Goal: Ask a question

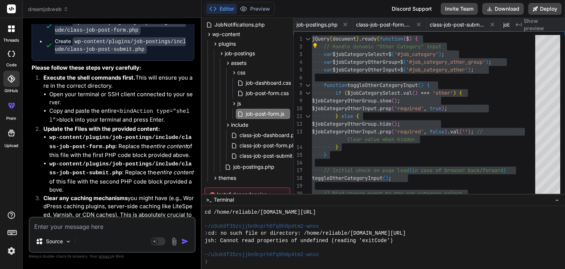
scroll to position [2790, 0]
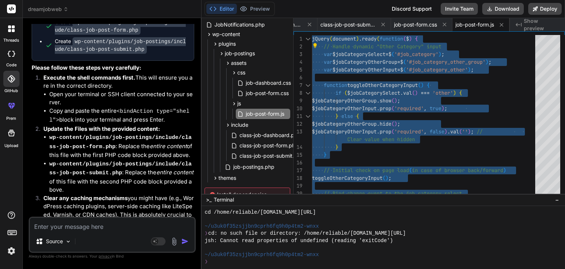
click at [46, 8] on span "dreamjobweb" at bounding box center [48, 9] width 40 height 7
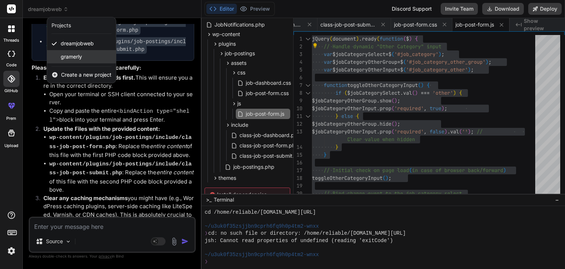
click at [63, 54] on span "gramerly" at bounding box center [71, 56] width 21 height 7
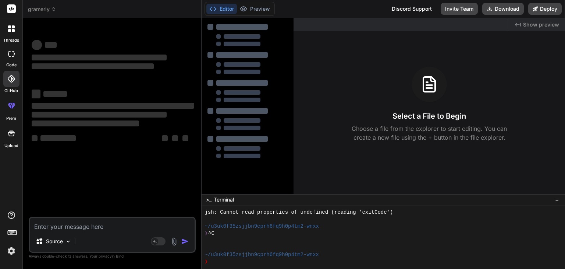
click at [49, 225] on textarea at bounding box center [112, 223] width 165 height 13
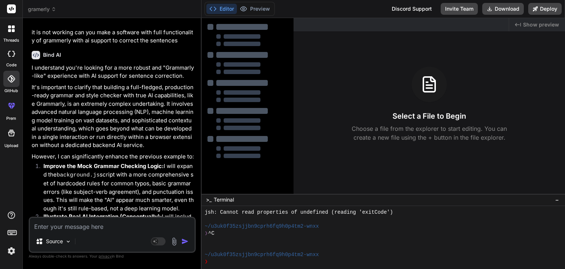
type textarea "x"
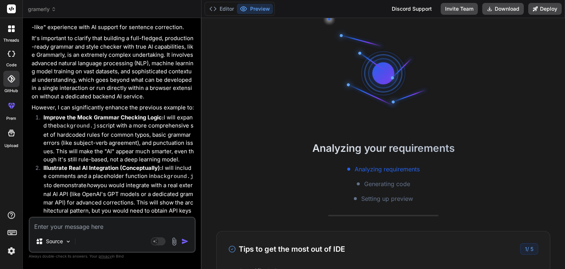
scroll to position [1084, 0]
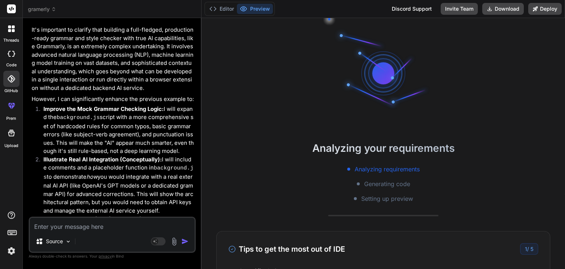
type textarea "c"
type textarea "x"
type textarea "ca"
type textarea "x"
type textarea "can"
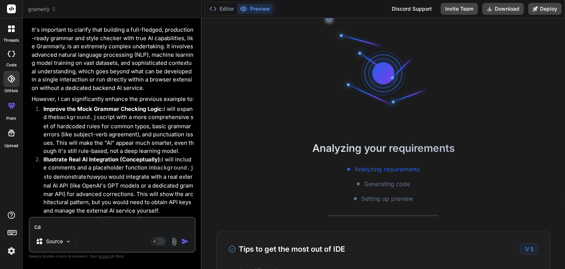
type textarea "x"
type textarea "can"
type textarea "x"
type textarea "can y"
type textarea "x"
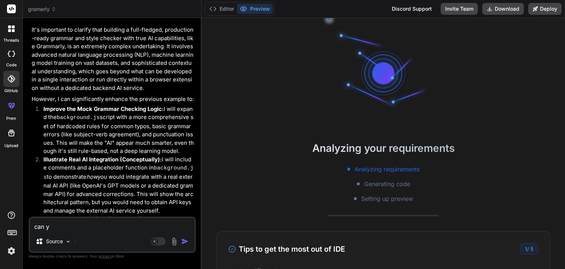
type textarea "can yo"
type textarea "x"
type textarea "can you"
type textarea "x"
type textarea "can you"
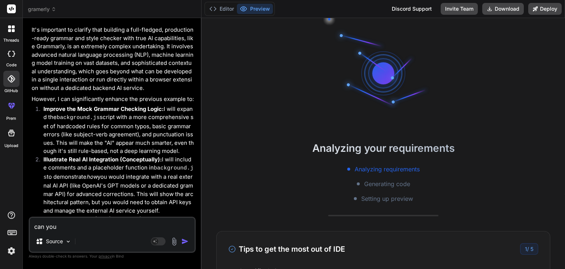
type textarea "x"
type textarea "can you c"
type textarea "x"
type textarea "can you cr"
type textarea "x"
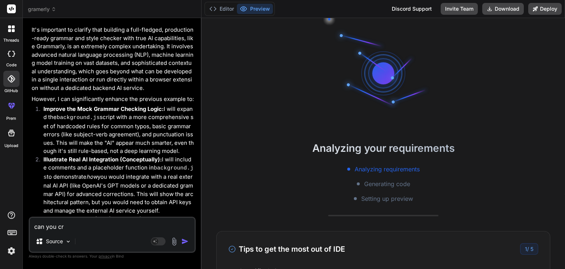
type textarea "can you cre"
type textarea "x"
type textarea "can you crea"
type textarea "x"
type textarea "can you creat"
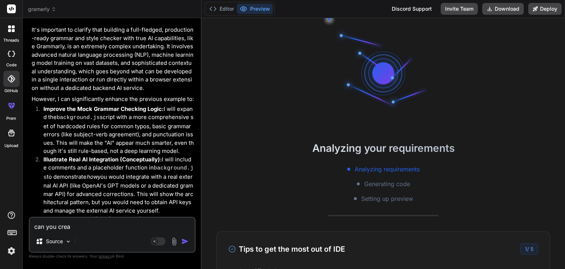
type textarea "x"
type textarea "can you create"
type textarea "x"
type textarea "can you create"
type textarea "x"
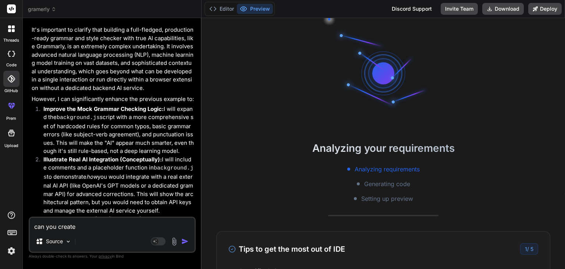
type textarea "can you create s"
type textarea "x"
type textarea "can you create so"
type textarea "x"
type textarea "can you create sof"
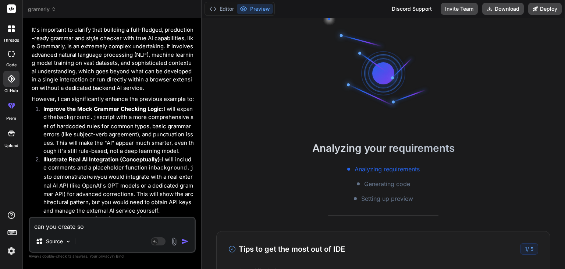
type textarea "x"
type textarea "can you create soft"
type textarea "x"
type textarea "can you create softe"
type textarea "x"
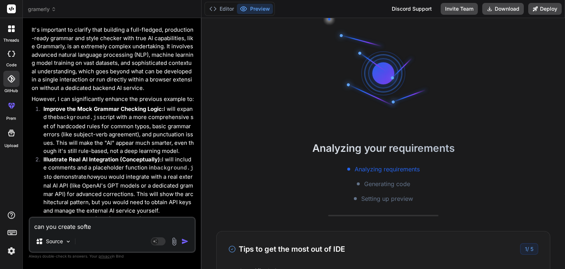
type textarea "can you create softew"
type textarea "x"
type textarea "can you create softewa"
type textarea "x"
type textarea "can you create softewar"
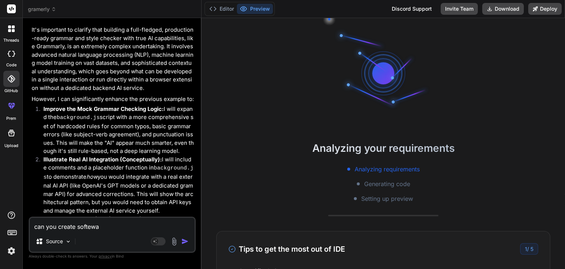
type textarea "x"
type textarea "can you create softeware"
type textarea "x"
type textarea "can you create softeware"
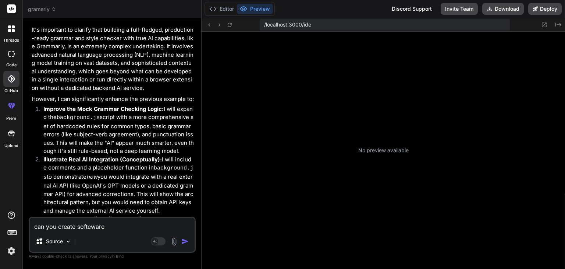
scroll to position [2924, 0]
type textarea "x"
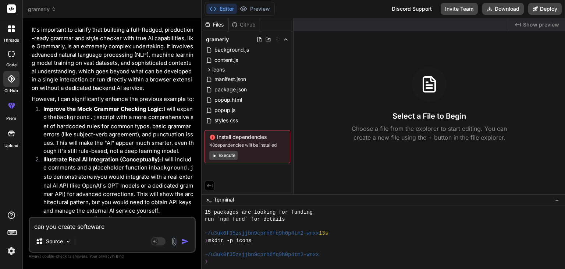
type textarea "can you create softeware f"
type textarea "x"
type textarea "can you create softeware fo"
type textarea "x"
type textarea "can you create softeware for"
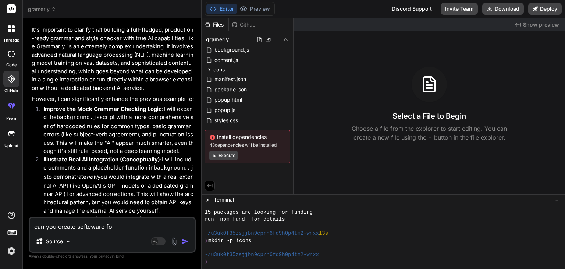
type textarea "x"
type textarea "can you create softeware for"
type textarea "x"
type textarea "can you create softeware for l"
type textarea "x"
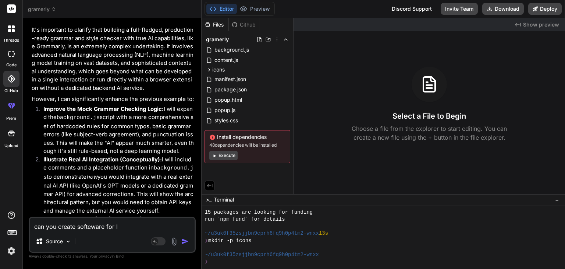
type textarea "can you create softeware for lo"
type textarea "x"
type textarea "can you create softeware for loc"
type textarea "x"
type textarea "can you create softeware for loca"
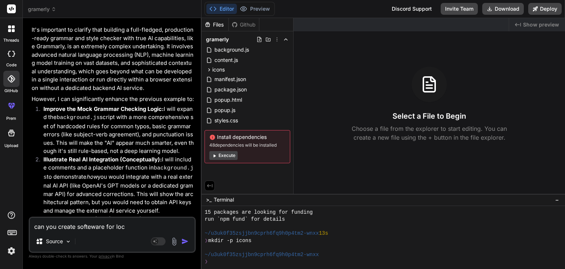
type textarea "x"
type textarea "can you create softeware for local"
type textarea "x"
type textarea "can you create softeware for localh"
type textarea "x"
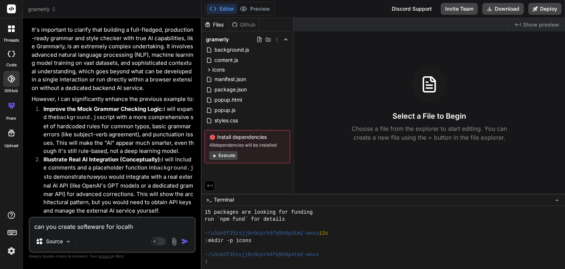
type textarea "can you create softeware for localho"
type textarea "x"
type textarea "can you create softeware for localhos"
type textarea "x"
type textarea "can you create softeware for localhost"
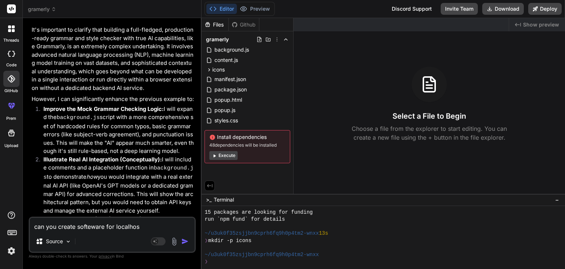
type textarea "x"
type textarea "can you create softeware for localhost"
type textarea "x"
type textarea "can you create softeware for localhost s"
type textarea "x"
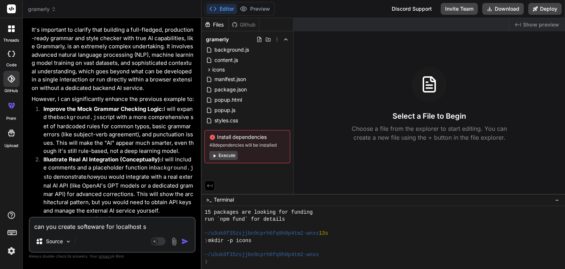
type textarea "can you create softeware for localhost se"
type textarea "x"
type textarea "can you create softeware for localhost ser"
type textarea "x"
type textarea "can you create softeware for localhost serv"
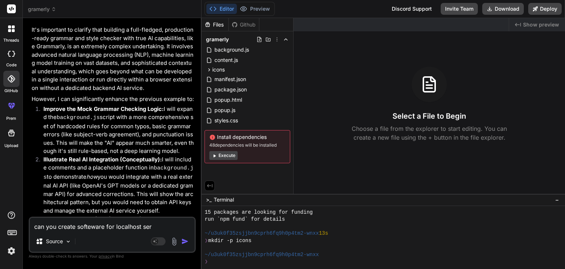
type textarea "x"
type textarea "can you create softeware for localhost servi"
type textarea "x"
type textarea "can you create softeware for localhost servic"
type textarea "x"
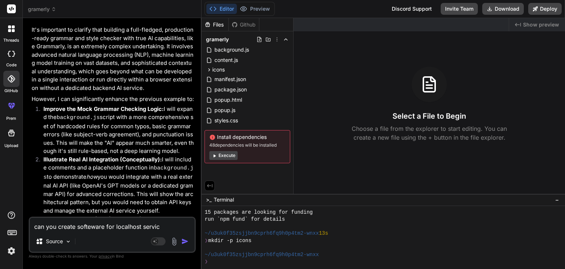
type textarea "can you create softeware for localhost service"
type textarea "x"
type textarea "can you create softeware for localhost service"
type textarea "x"
type textarea "can you create softeware for localhost service s"
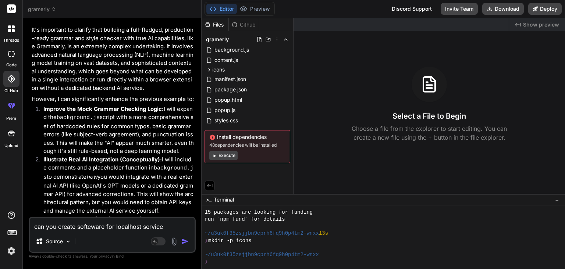
type textarea "x"
type textarea "can you create softeware for localhost service si"
type textarea "x"
type textarea "can you create softeware for localhost service sim"
type textarea "x"
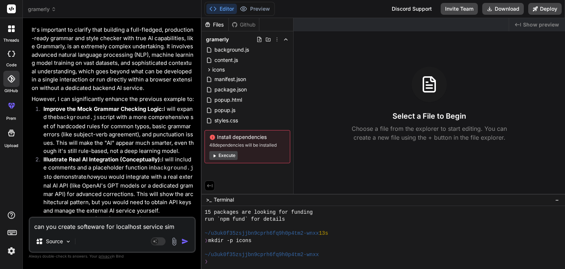
type textarea "can you create softeware for localhost service simi"
type textarea "x"
type textarea "can you create softeware for localhost service simil"
type textarea "x"
type textarea "can you create softeware for localhost service [PERSON_NAME]"
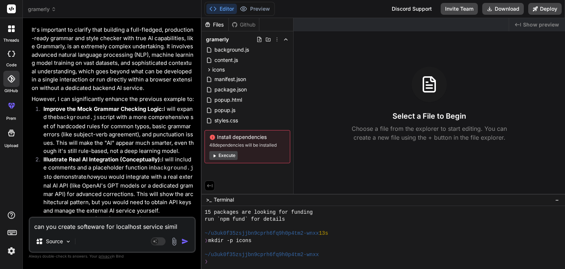
type textarea "x"
type textarea "can you create softeware for localhost service similar"
type textarea "x"
type textarea "can you create softeware for localhost service similar"
type textarea "x"
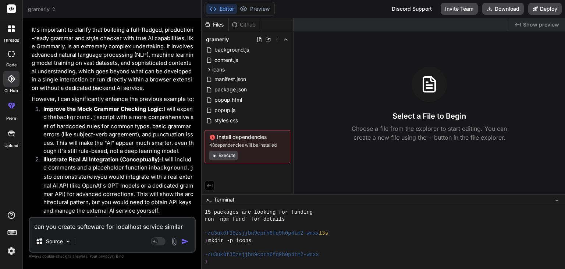
type textarea "can you create softeware for localhost service similar t"
type textarea "x"
type textarea "can you create softeware for localhost service similar to"
type textarea "x"
type textarea "can you create softeware for localhost service similar to"
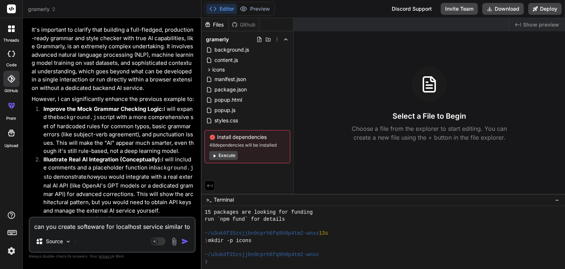
type textarea "x"
type textarea "can you create softeware for localhost service similar to w"
type textarea "x"
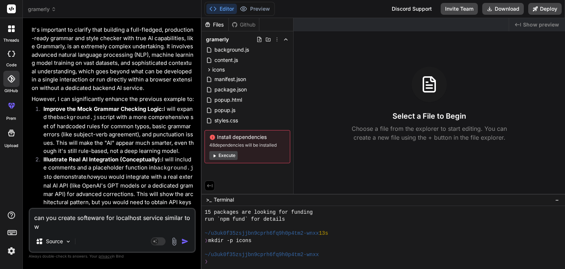
type textarea "can you create softeware for localhost service similar to wa"
type textarea "x"
type textarea "can you create softeware for localhost service similar to wam"
type textarea "x"
type textarea "can you create softeware for localhost service similar to wamp"
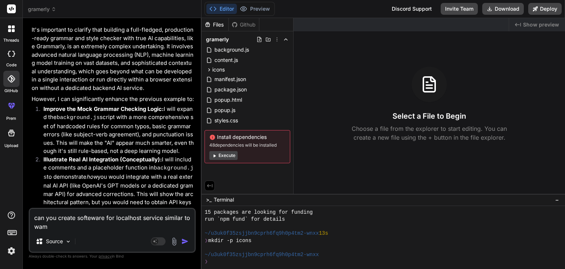
type textarea "x"
type textarea "can you create softeware for localhost service similar to wamp"
type textarea "x"
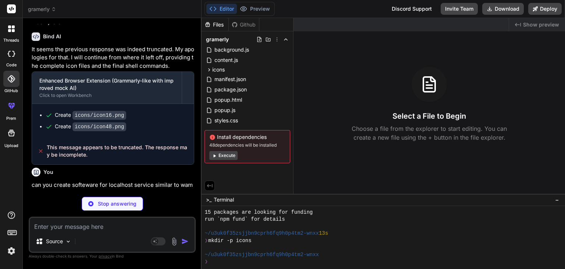
scroll to position [1591, 0]
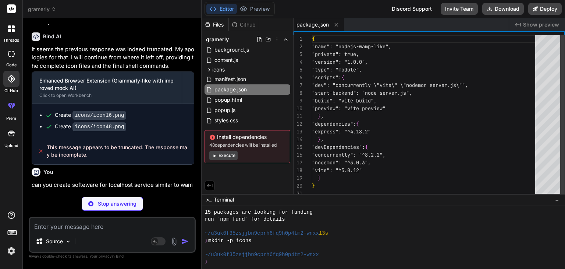
type textarea "x"
type textarea "} } } });"
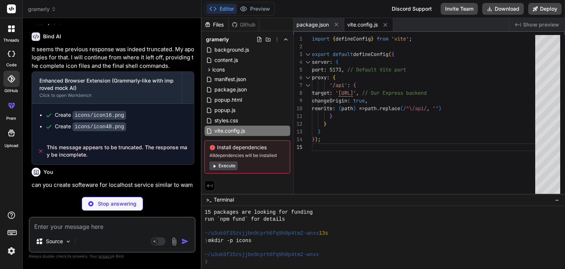
type textarea "x"
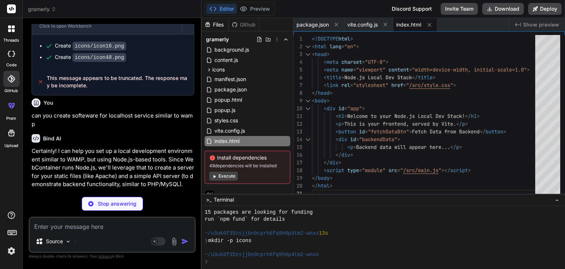
type textarea "x"
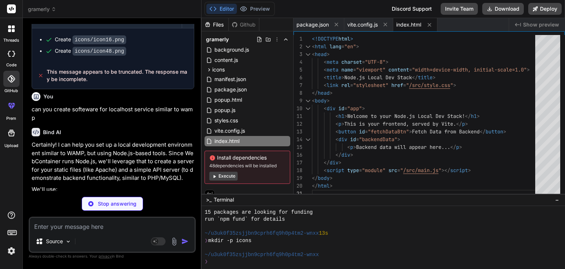
type textarea "});"
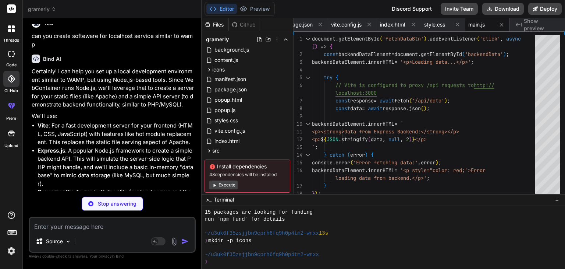
scroll to position [1740, 0]
type textarea "x"
type textarea "localhost:5173'); });"
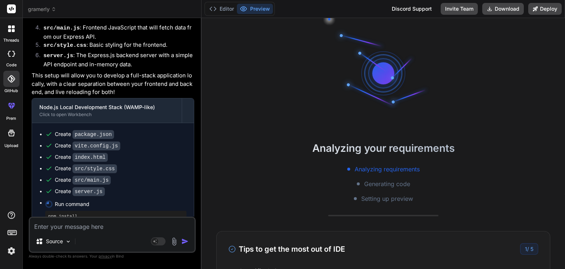
scroll to position [2016, 0]
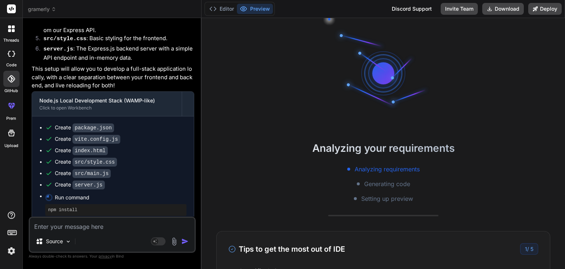
type textarea "x"
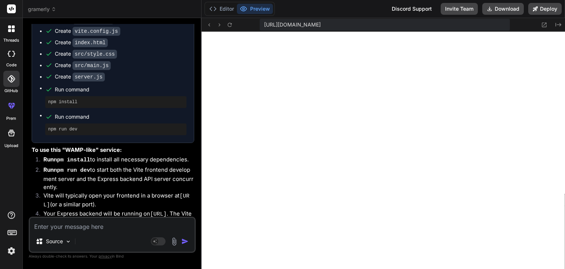
scroll to position [2139, 0]
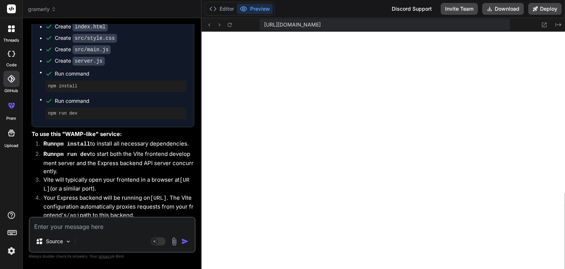
click at [47, 227] on textarea at bounding box center [112, 223] width 165 height 13
type textarea "i"
type textarea "x"
type textarea "i"
type textarea "x"
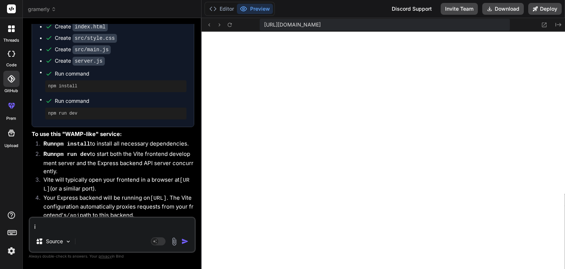
type textarea "i n"
type textarea "x"
type textarea "i ne"
type textarea "x"
type textarea "i nee"
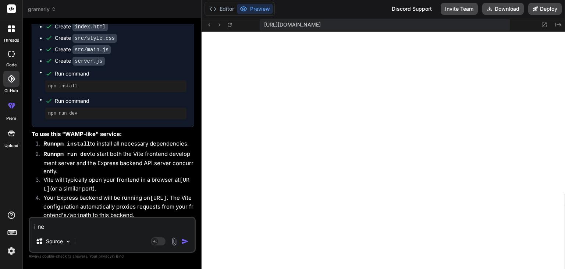
type textarea "x"
type textarea "i neec"
type textarea "x"
type textarea "i neec"
type textarea "x"
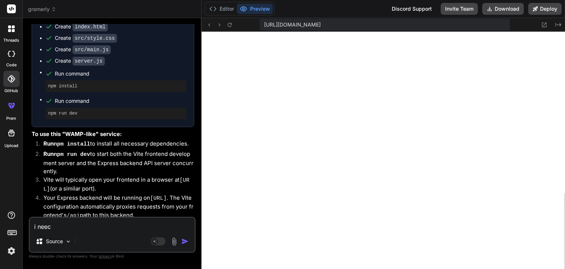
type textarea "i neec"
type textarea "x"
type textarea "i nee"
type textarea "x"
type textarea "i need"
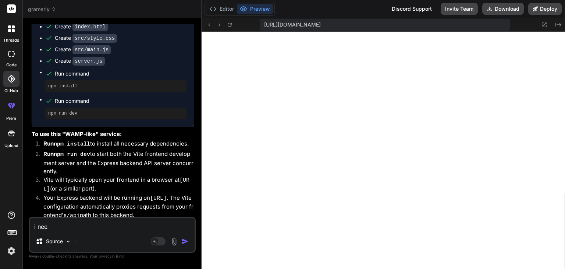
type textarea "x"
type textarea "i need"
type textarea "x"
click at [223, 11] on button "Editor" at bounding box center [221, 9] width 31 height 10
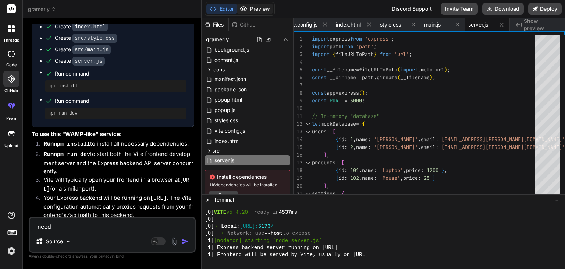
click at [250, 11] on button "Preview" at bounding box center [255, 9] width 36 height 10
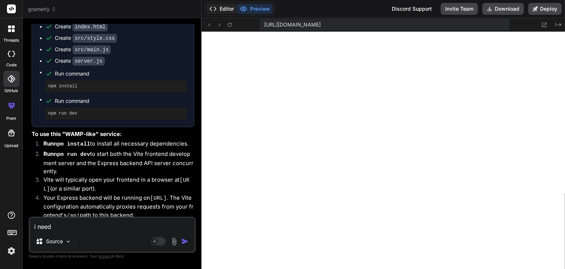
click at [225, 11] on button "Editor" at bounding box center [221, 9] width 31 height 10
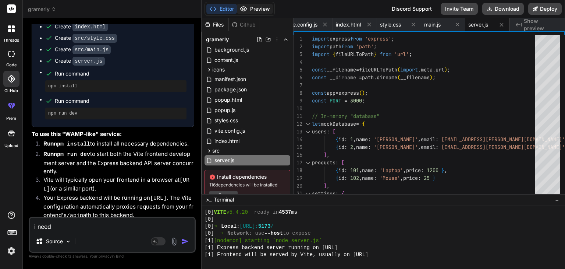
click at [257, 11] on button "Preview" at bounding box center [255, 9] width 36 height 10
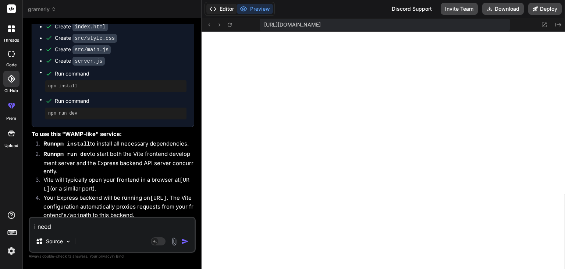
click at [227, 10] on button "Editor" at bounding box center [221, 9] width 31 height 10
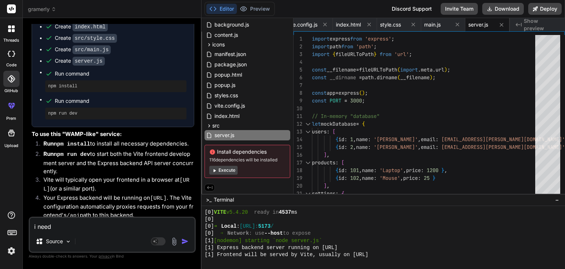
scroll to position [0, 0]
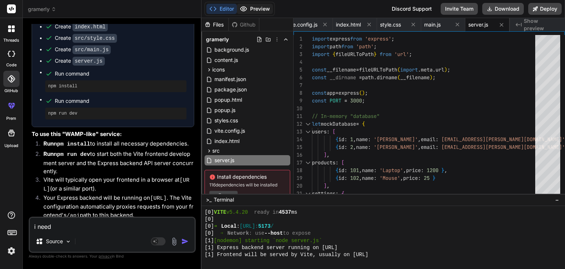
click at [254, 10] on button "Preview" at bounding box center [255, 9] width 36 height 10
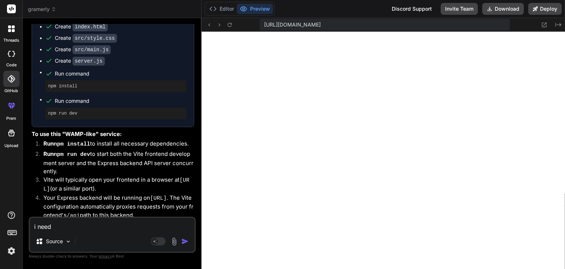
click at [63, 227] on textarea "i need" at bounding box center [112, 223] width 165 height 13
type textarea "i need i"
type textarea "x"
type textarea "i need i"
type textarea "x"
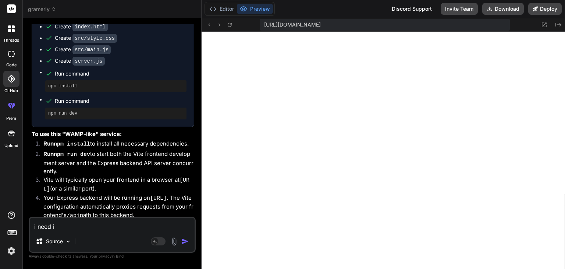
type textarea "i need i c"
type textarea "x"
type textarea "i need i ca"
type textarea "x"
type textarea "i need i can"
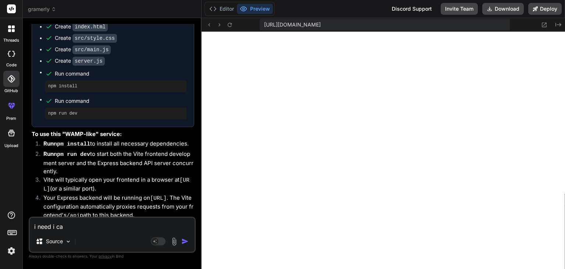
type textarea "x"
type textarea "i need i can"
type textarea "x"
type textarea "i need i can d"
type textarea "x"
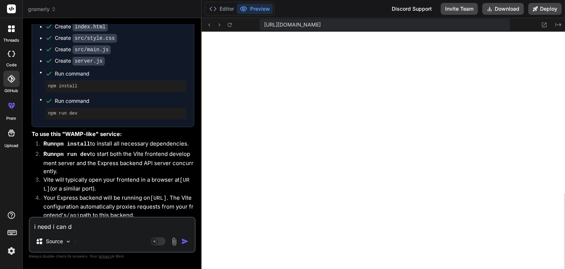
type textarea "i need i can do"
type textarea "x"
type textarea "i need i can dow"
type textarea "x"
type textarea "i need i can down"
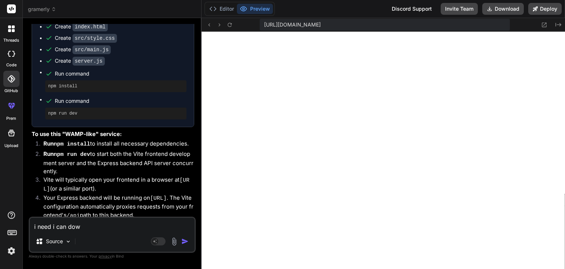
type textarea "x"
type textarea "i need i can downl"
type textarea "x"
type textarea "i need i can downlo"
type textarea "x"
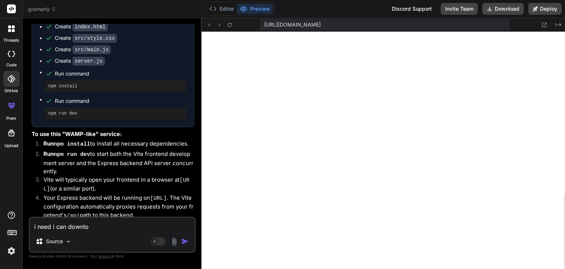
type textarea "i need i can downloa"
type textarea "x"
type textarea "i need i can download"
type textarea "x"
type textarea "i need i can download"
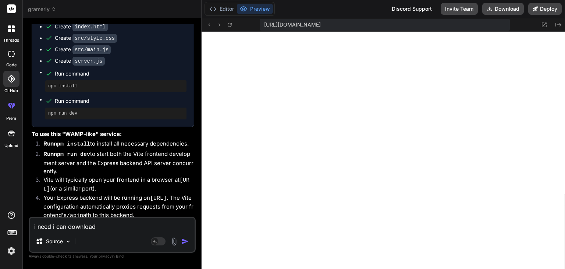
type textarea "x"
type textarea "i need i can download a"
type textarea "x"
type textarea "i need i can download an"
type textarea "x"
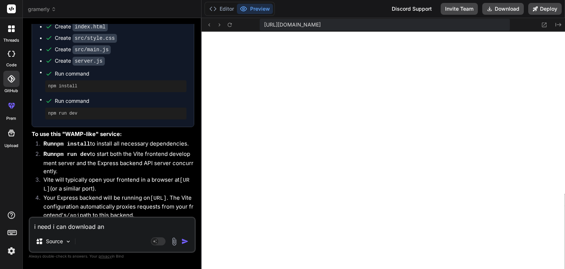
type textarea "i need i can download and"
type textarea "x"
type textarea "i need i can download and"
type textarea "x"
type textarea "i need i can download and i"
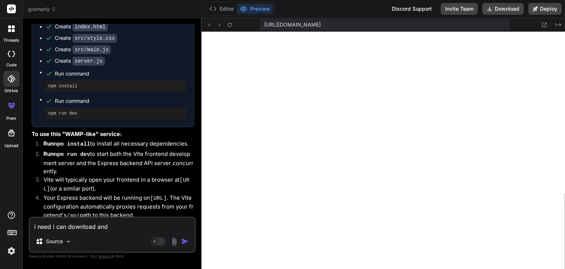
type textarea "x"
type textarea "i need i can download and in"
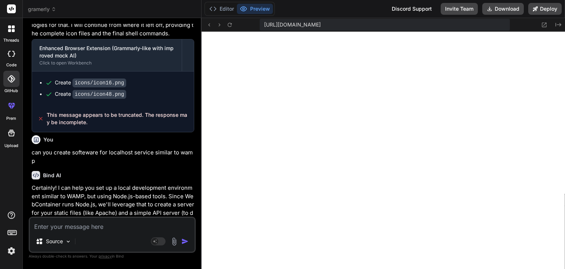
scroll to position [1623, 0]
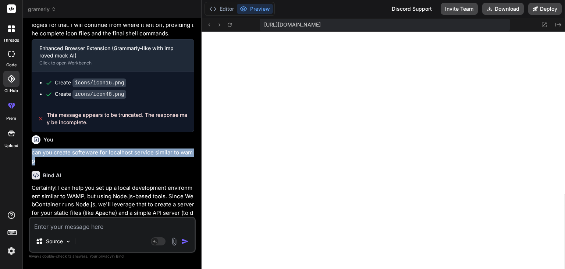
drag, startPoint x: 30, startPoint y: 117, endPoint x: 38, endPoint y: 127, distance: 13.6
click at [38, 127] on div "You Hi Are you able to create a browser extension similar to gramerly Bind AI C…" at bounding box center [113, 120] width 166 height 192
copy p "can you create softeware for localhost service similar to wamp"
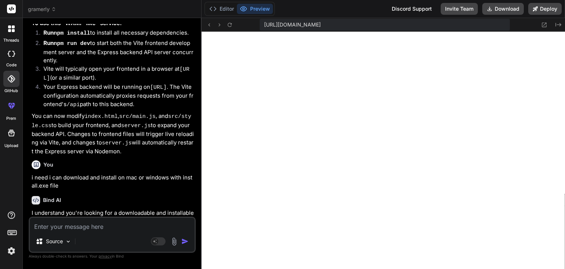
scroll to position [2250, 0]
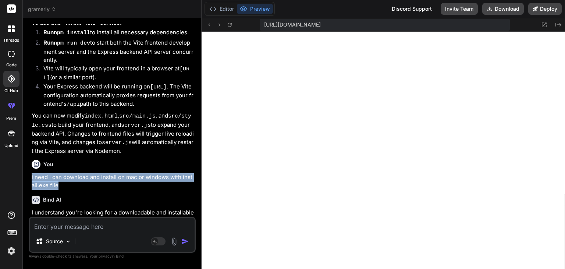
drag, startPoint x: 31, startPoint y: 124, endPoint x: 60, endPoint y: 133, distance: 30.7
click at [60, 133] on div "You Hi Are you able to create a browser extension similar to gramerly Bind AI C…" at bounding box center [113, 120] width 166 height 192
copy p "i need i can download and install on mac or windows with install.exe file"
